Goal: Transaction & Acquisition: Purchase product/service

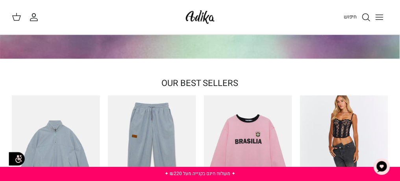
scroll to position [118, 0]
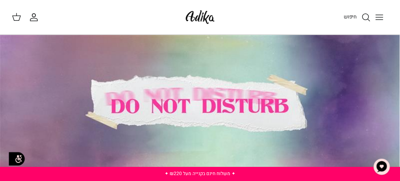
click at [353, 15] on span "חיפוש" at bounding box center [350, 16] width 13 height 7
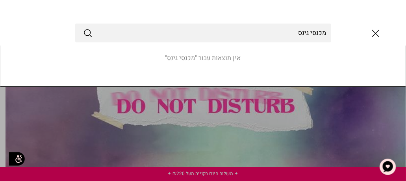
type input "מכנסי גינס"
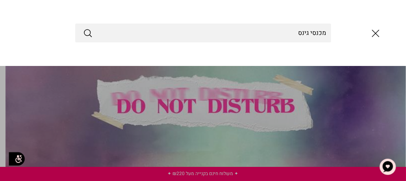
click at [87, 30] on icon "Submit" at bounding box center [87, 32] width 9 height 9
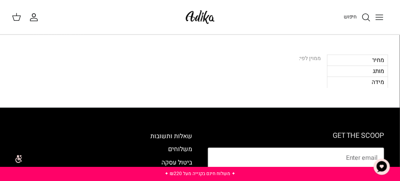
click at [352, 14] on span "חיפוש" at bounding box center [350, 16] width 13 height 7
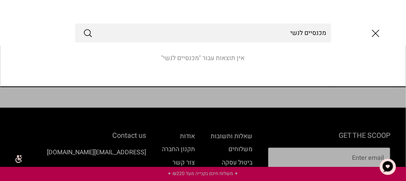
type input "מכנסיים לנשים"
